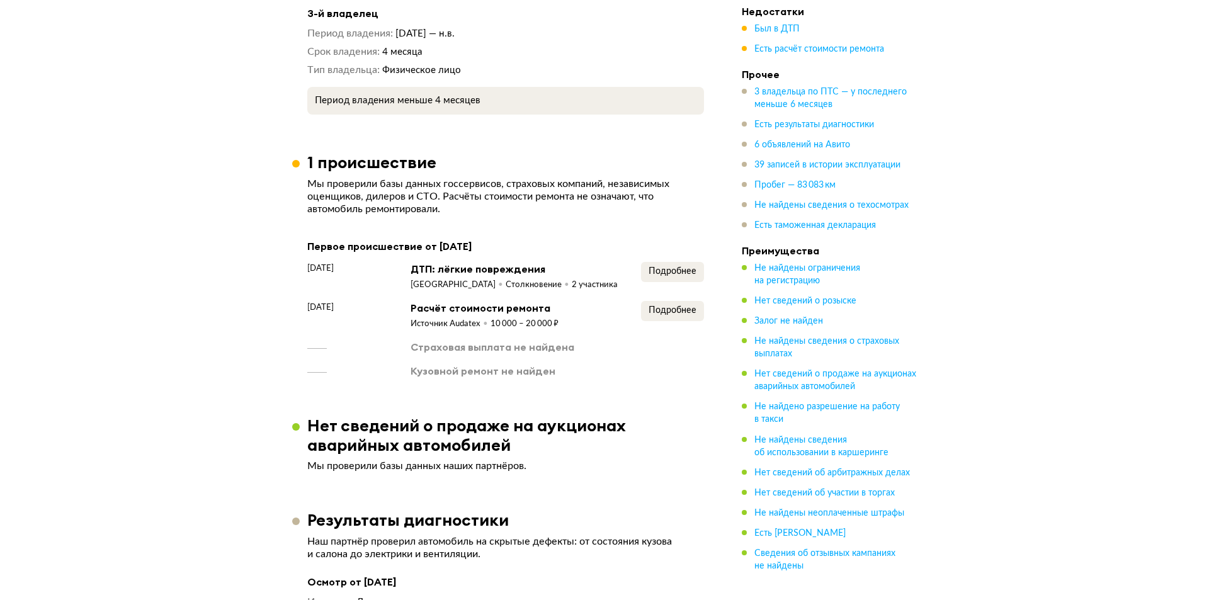
scroll to position [1448, 0]
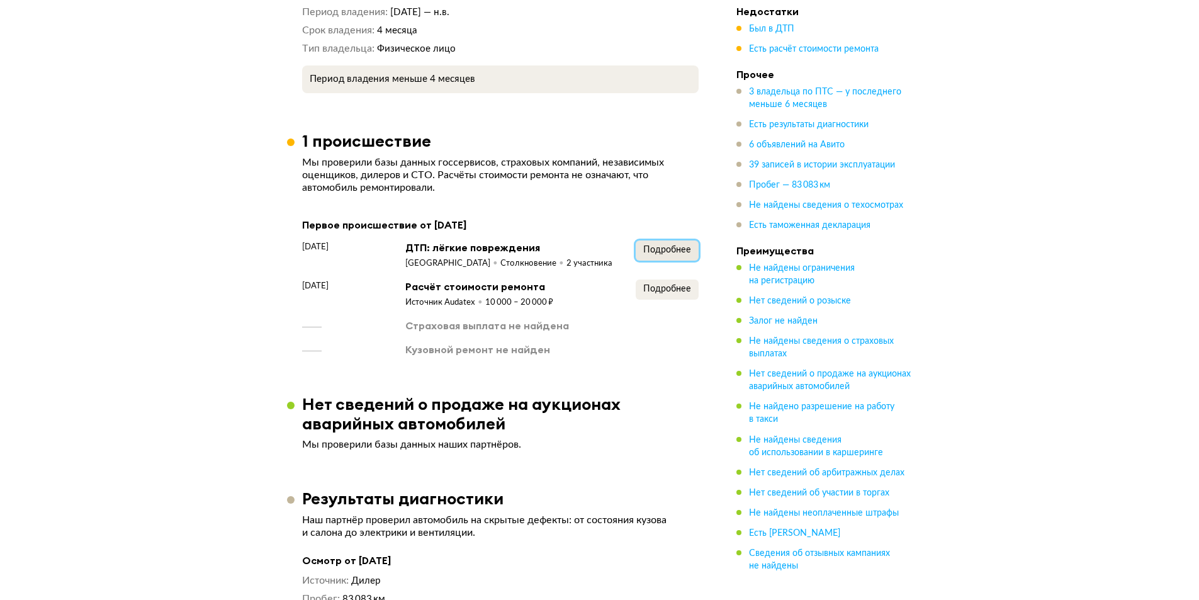
click at [640, 242] on button "Подробнее" at bounding box center [667, 250] width 63 height 20
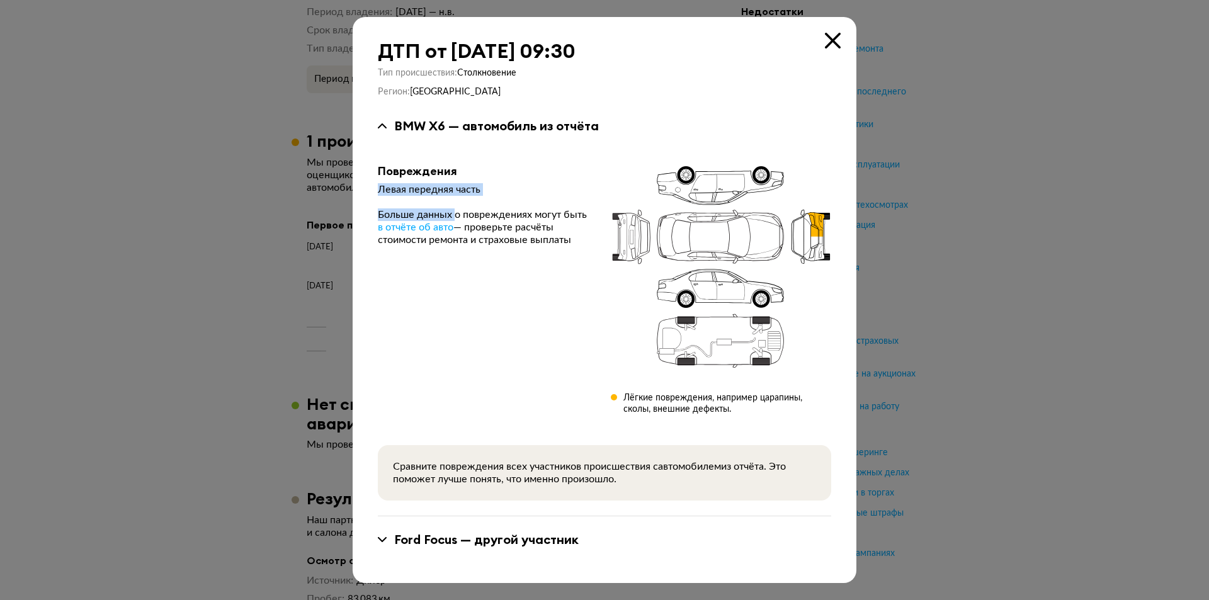
drag, startPoint x: 371, startPoint y: 194, endPoint x: 458, endPoint y: 198, distance: 86.4
click at [458, 198] on div "ДТП от [DATE] 09:30 Тип происшествия : Столкновение Регион : Республика Башкорт…" at bounding box center [605, 300] width 504 height 566
click at [502, 531] on div "Ford Focus — другой участник" at bounding box center [486, 539] width 184 height 16
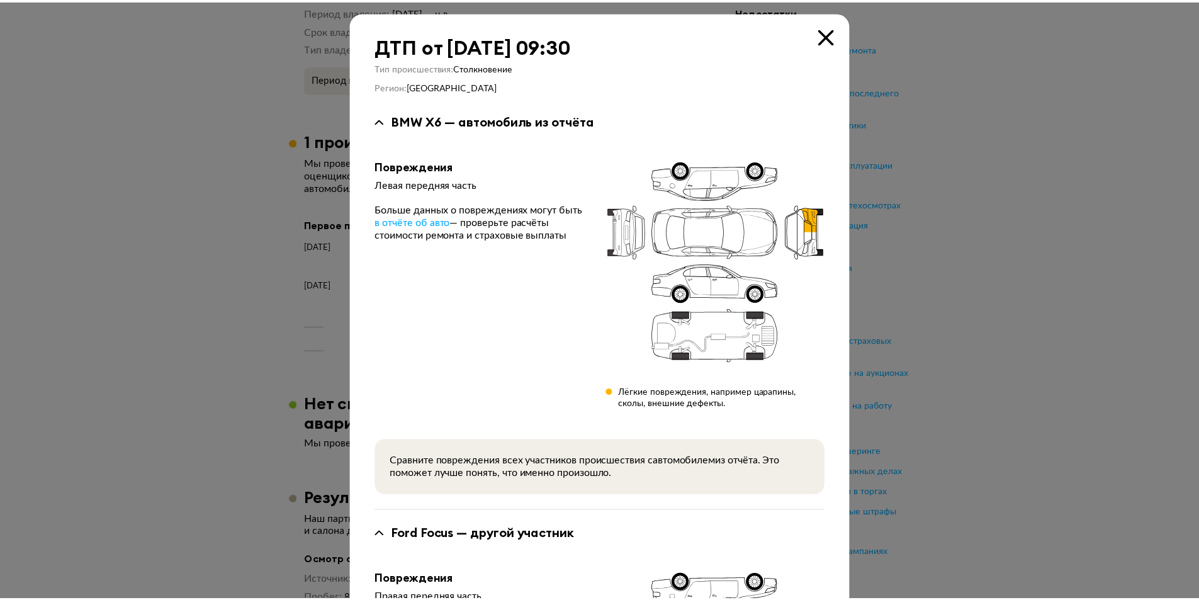
scroll to position [0, 0]
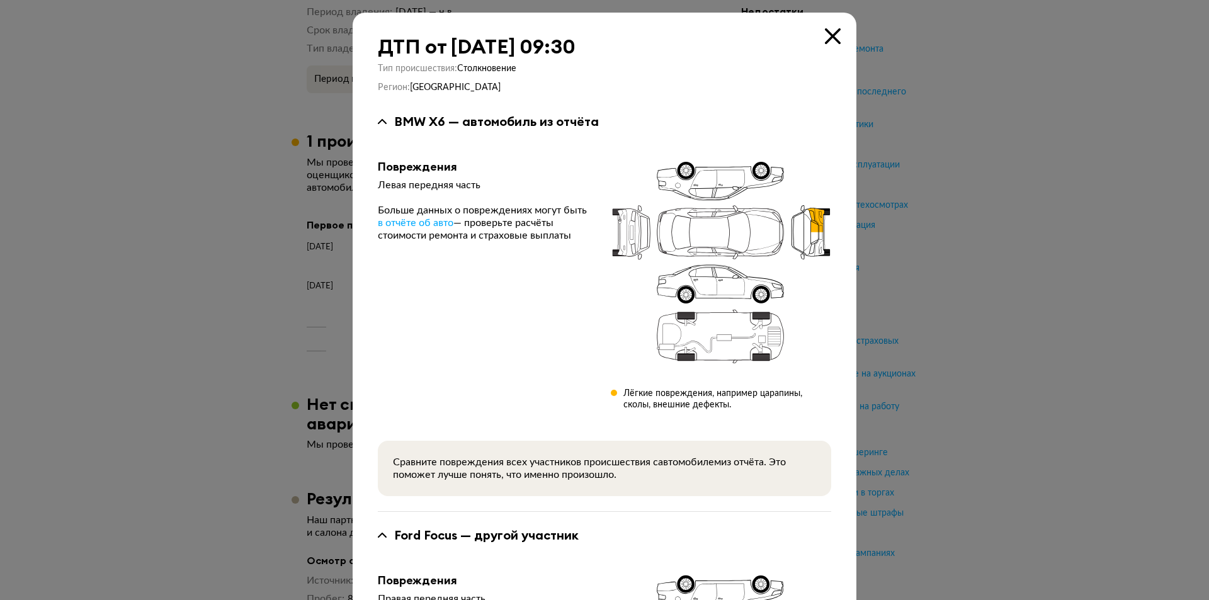
click at [825, 36] on icon at bounding box center [833, 36] width 16 height 16
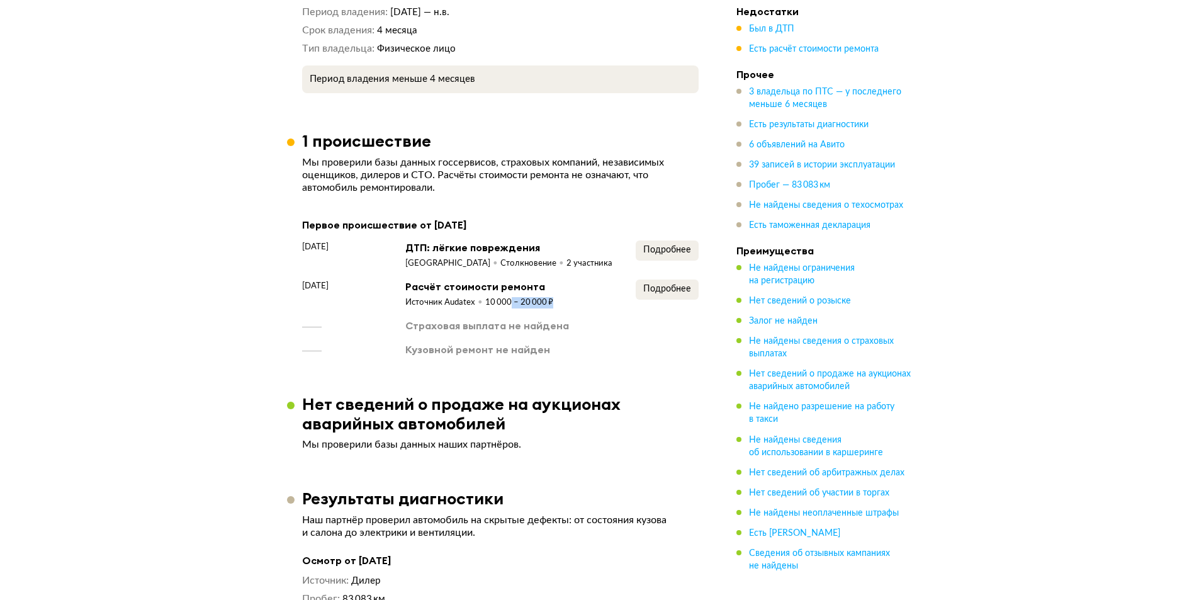
drag, startPoint x: 509, startPoint y: 294, endPoint x: 550, endPoint y: 295, distance: 40.9
click at [550, 297] on div "10 000 – 20 000 ₽" at bounding box center [519, 302] width 68 height 11
click at [672, 280] on button "Подробнее" at bounding box center [667, 290] width 63 height 20
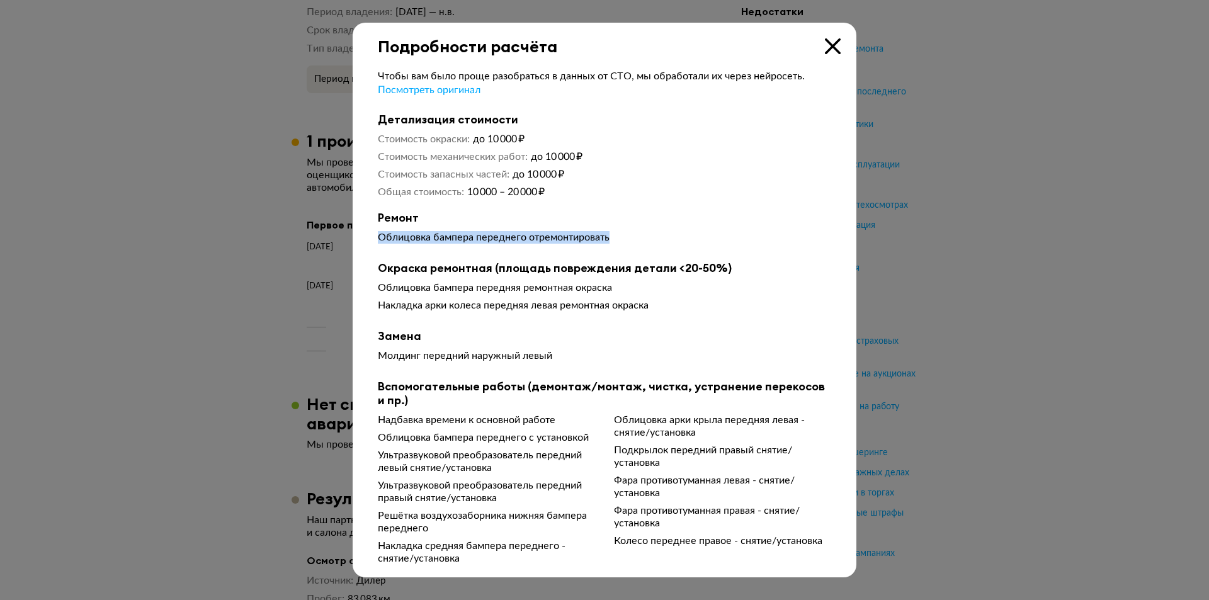
drag, startPoint x: 374, startPoint y: 241, endPoint x: 613, endPoint y: 249, distance: 238.7
click at [613, 249] on div "Чтобы вам было проще разобраться в данных от СТО, мы обработали их через нейрос…" at bounding box center [605, 310] width 504 height 509
drag, startPoint x: 383, startPoint y: 356, endPoint x: 570, endPoint y: 353, distance: 187.0
click at [570, 353] on div "Молдинг передний наружный левый" at bounding box center [604, 355] width 453 height 13
click at [835, 47] on icon at bounding box center [833, 46] width 16 height 16
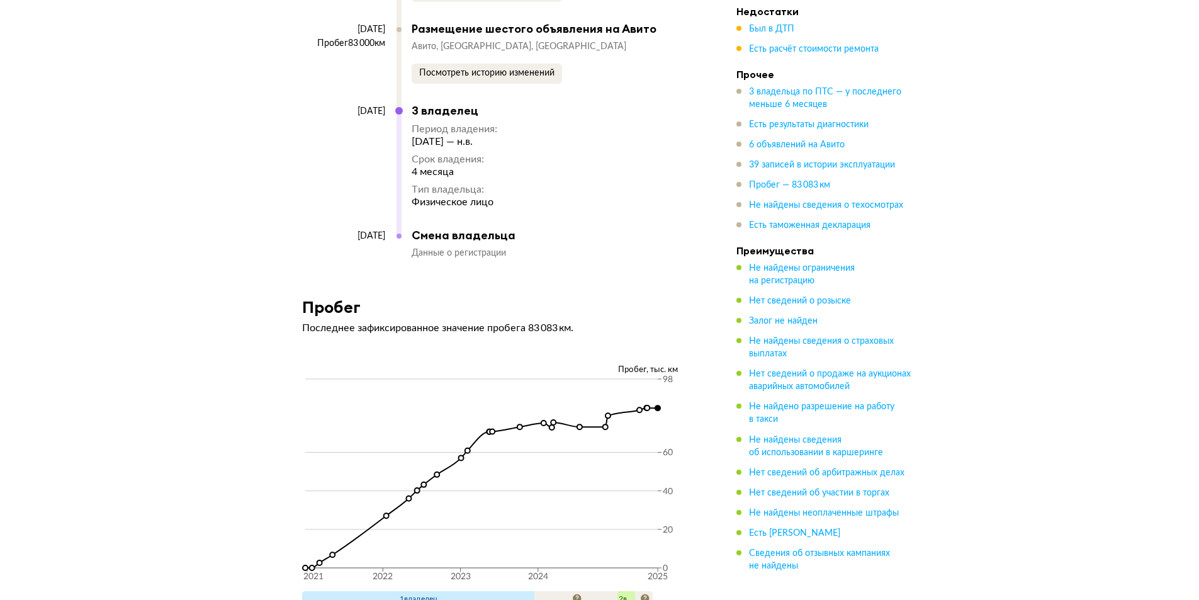
scroll to position [7555, 0]
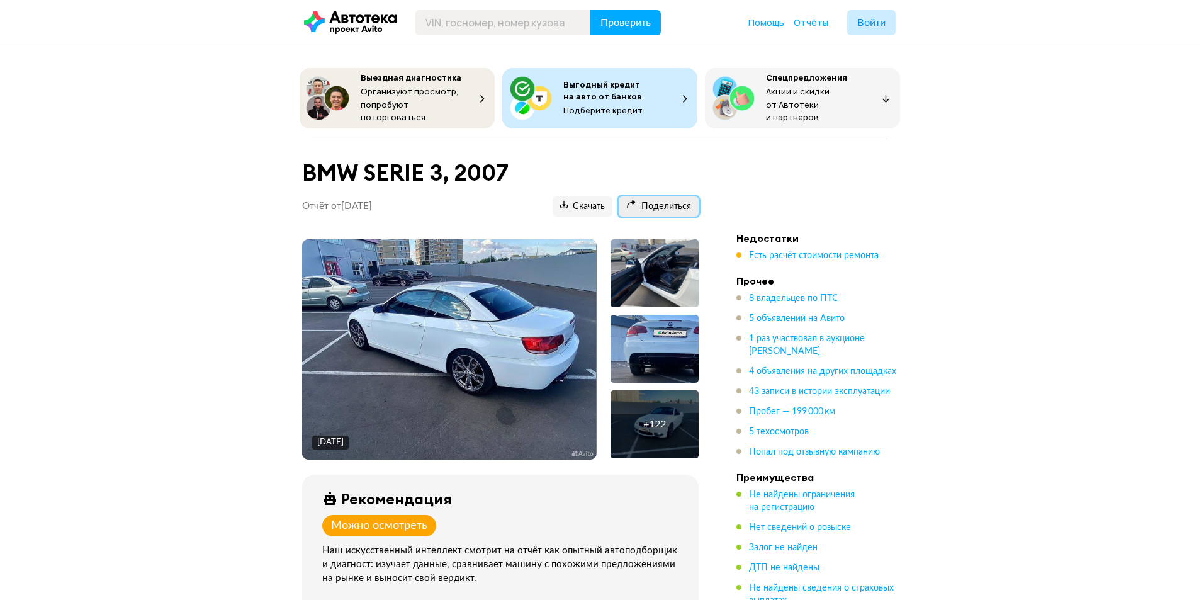
click at [653, 205] on span "Поделиться" at bounding box center [658, 207] width 65 height 12
click at [655, 201] on span "Поделиться" at bounding box center [658, 207] width 65 height 12
